Goal: Navigation & Orientation: Go to known website

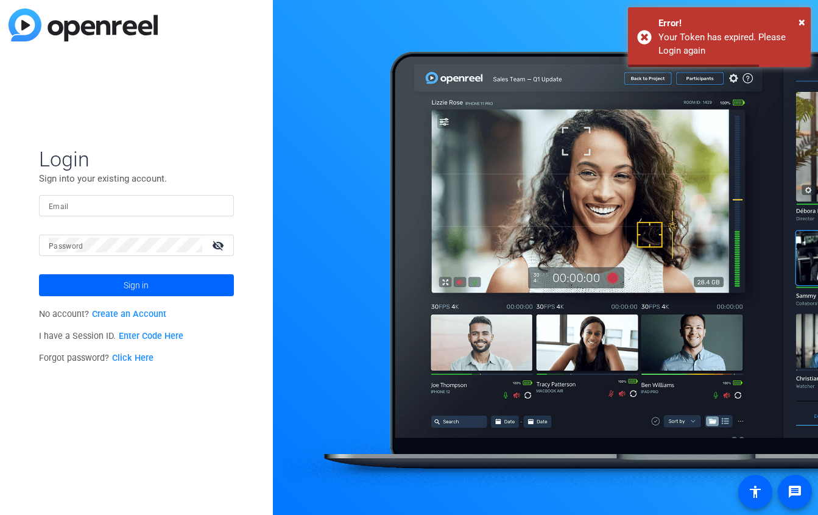
click at [88, 205] on input "Email" at bounding box center [136, 205] width 175 height 15
type input "[PERSON_NAME][EMAIL_ADDRESS][PERSON_NAME][DOMAIN_NAME]"
click at [76, 244] on mat-label "Password" at bounding box center [66, 246] width 35 height 9
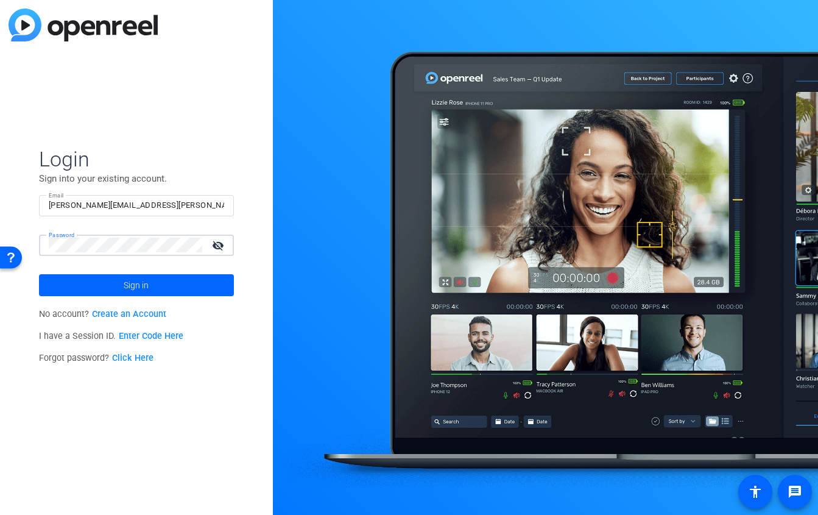
click at [39, 274] on button "Sign in" at bounding box center [136, 285] width 195 height 22
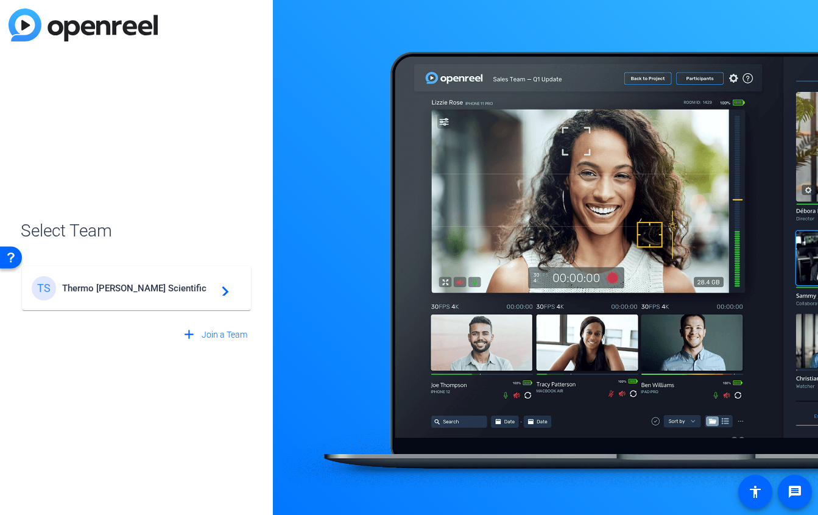
click at [104, 288] on span "Thermo [PERSON_NAME] Scientific" at bounding box center [138, 288] width 152 height 11
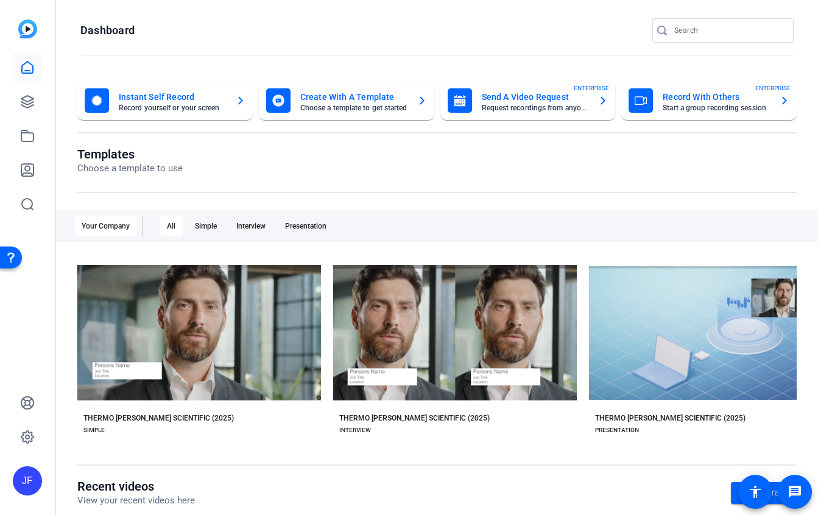
click at [391, 149] on openreel-page-title "Templates Choose a template to use" at bounding box center [436, 161] width 719 height 29
